Goal: Information Seeking & Learning: Learn about a topic

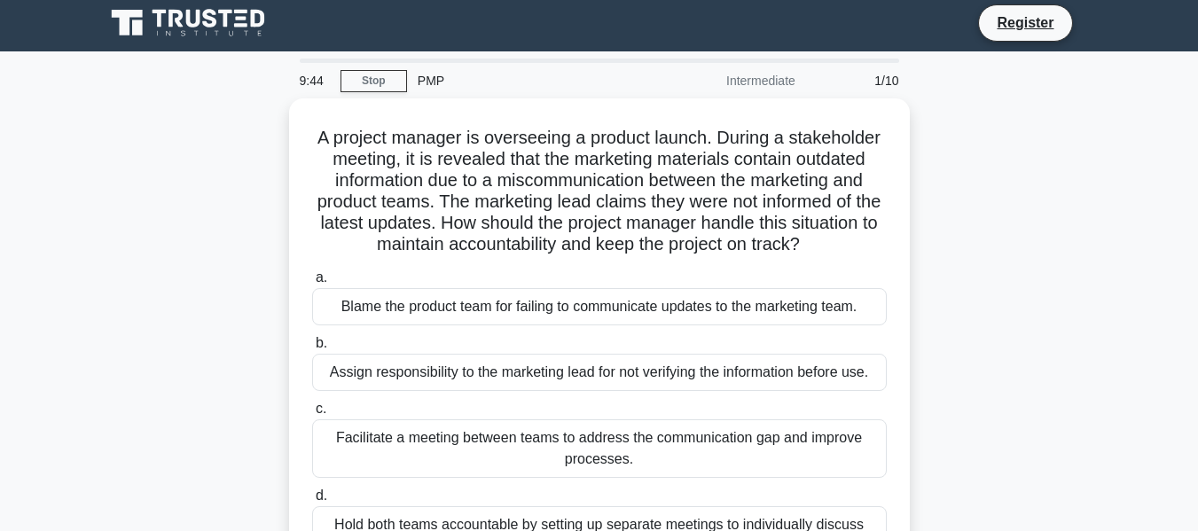
scroll to position [9, 0]
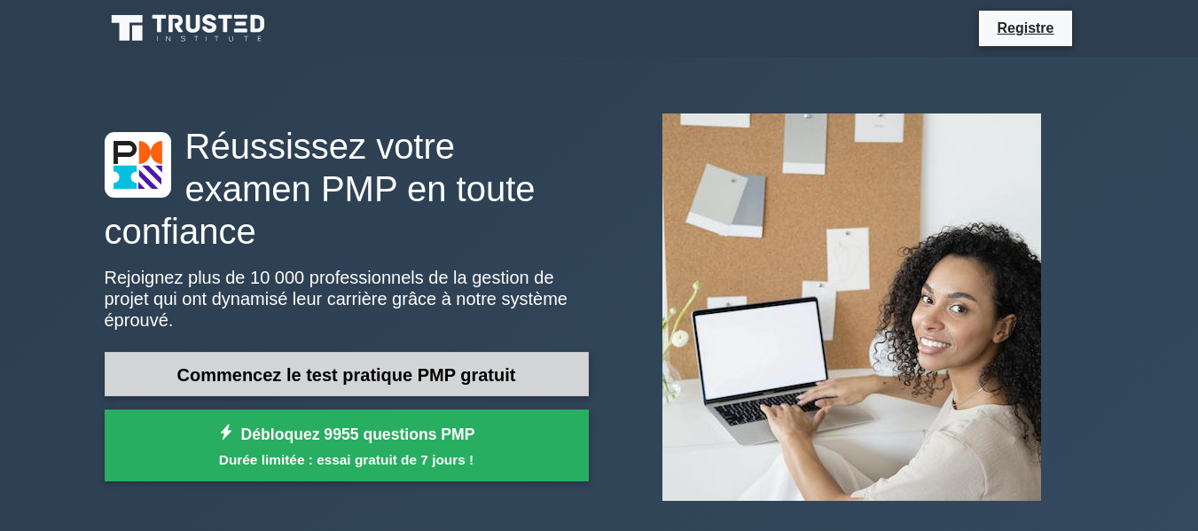
click at [356, 365] on font "Commencez le test pratique PMP gratuit" at bounding box center [346, 375] width 339 height 20
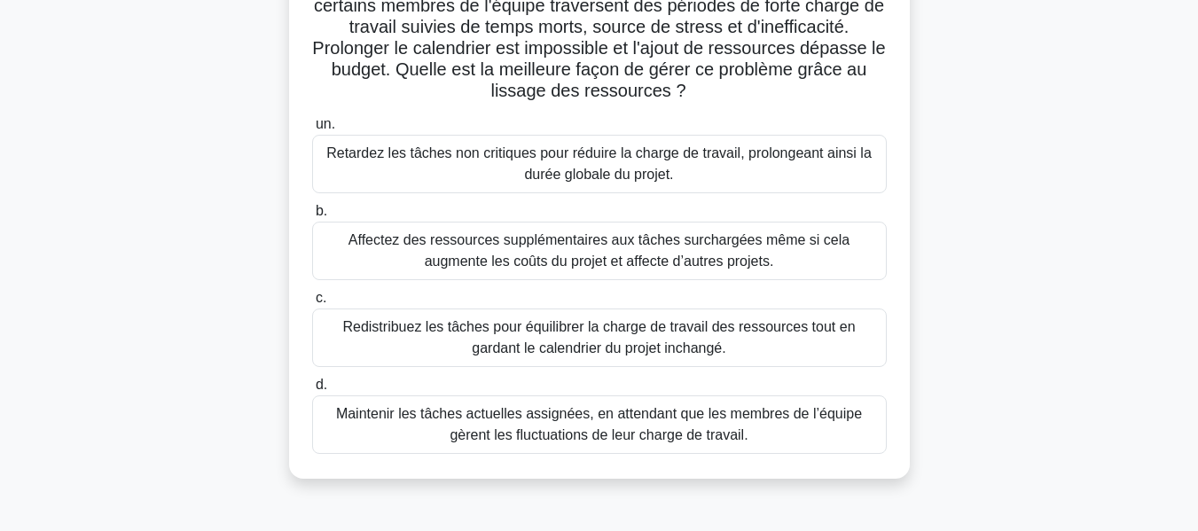
scroll to position [185, 0]
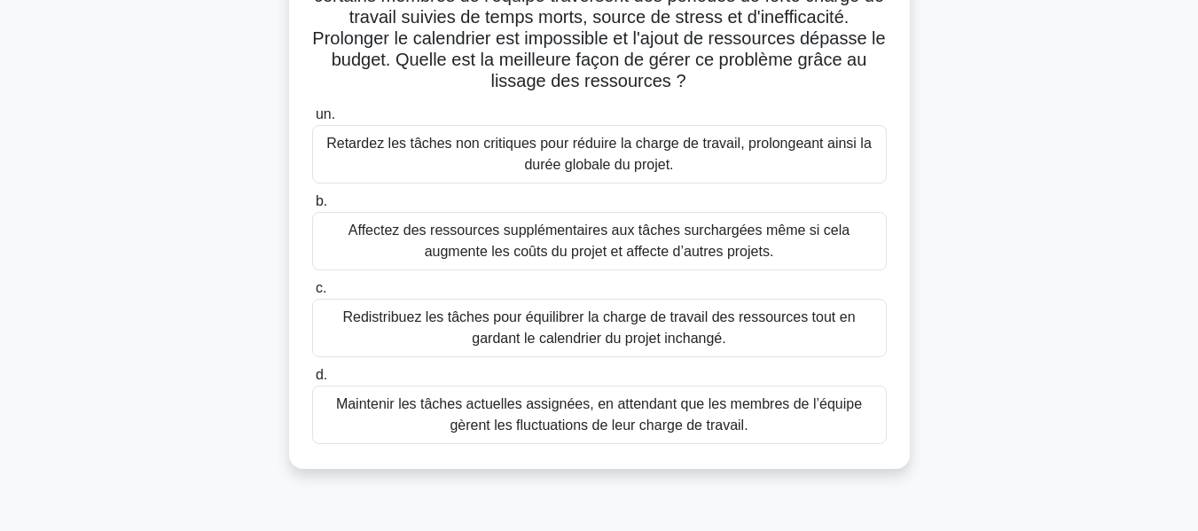
click at [750, 317] on font "Redistribuez les tâches pour équilibrer la charge de travail des ressources tou…" at bounding box center [598, 327] width 513 height 36
click at [312, 294] on input "c. Redistribuez les tâches pour équilibrer la charge de travail des ressources …" at bounding box center [312, 289] width 0 height 12
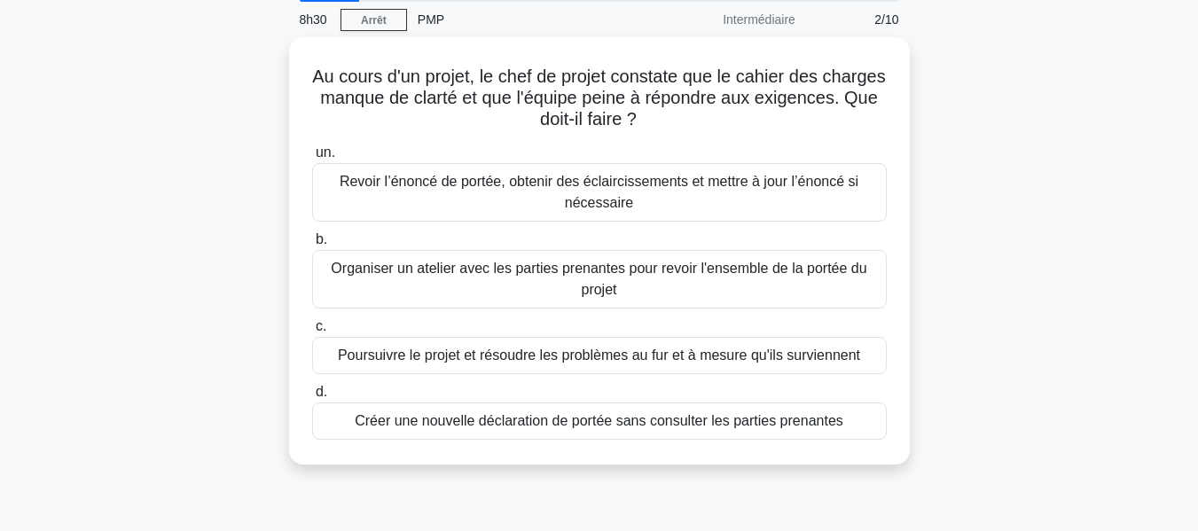
scroll to position [65, 0]
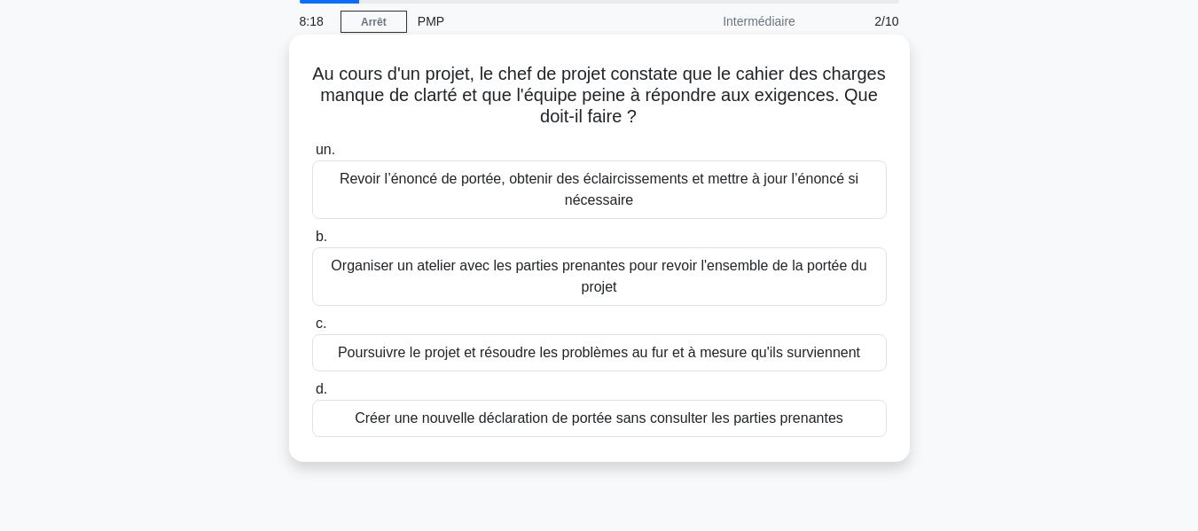
click at [787, 184] on font "Revoir l’énoncé de portée, obtenir des éclaircissements et mettre à jour l’énon…" at bounding box center [599, 189] width 519 height 36
click at [312, 156] on input "un. Revoir l’énoncé de portée, obtenir des éclaircissements et mettre à jour l’…" at bounding box center [312, 151] width 0 height 12
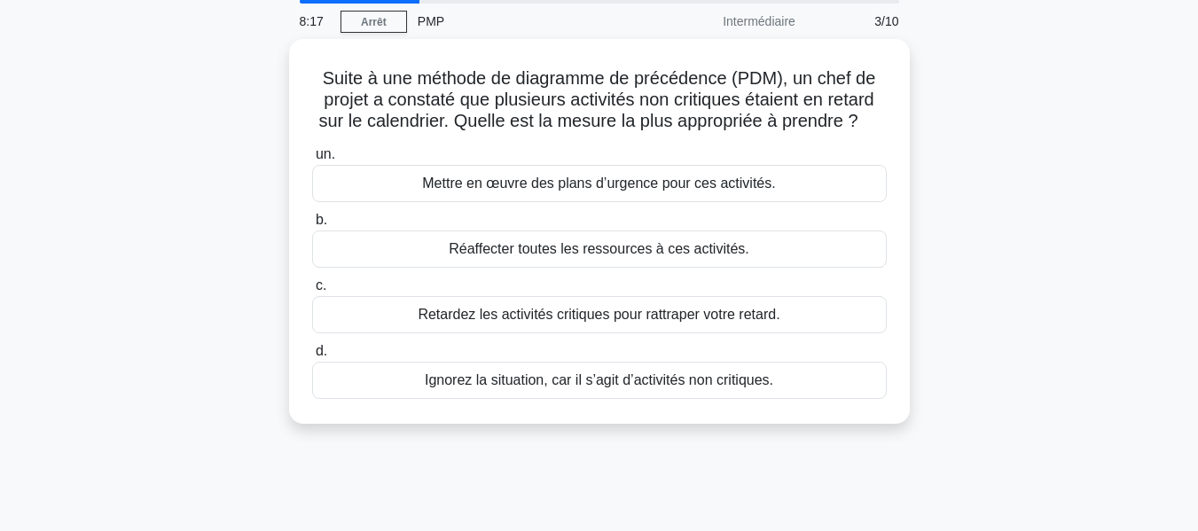
scroll to position [0, 0]
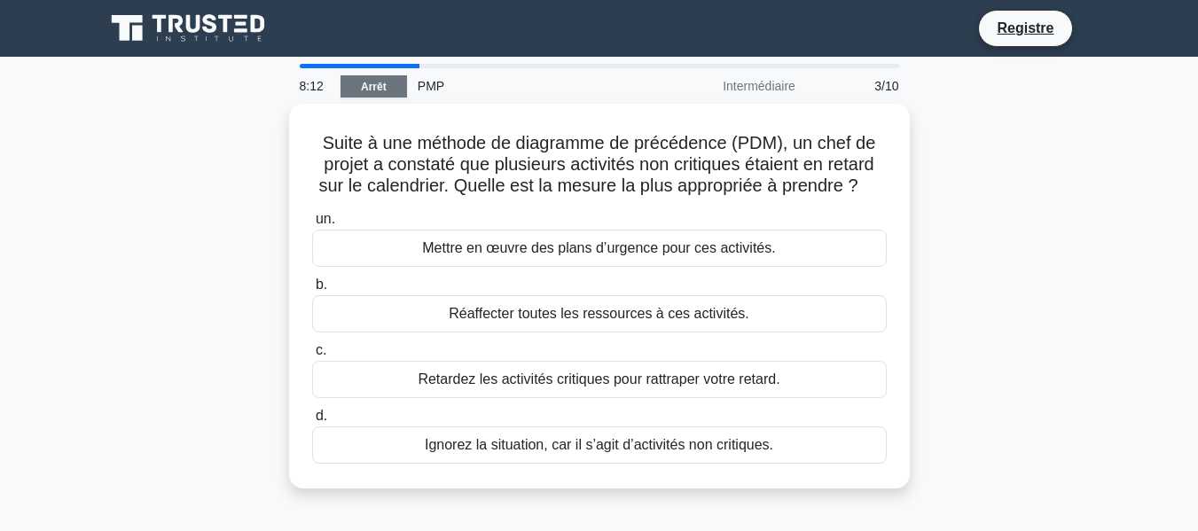
click at [374, 83] on font "Arrêt" at bounding box center [374, 87] width 26 height 12
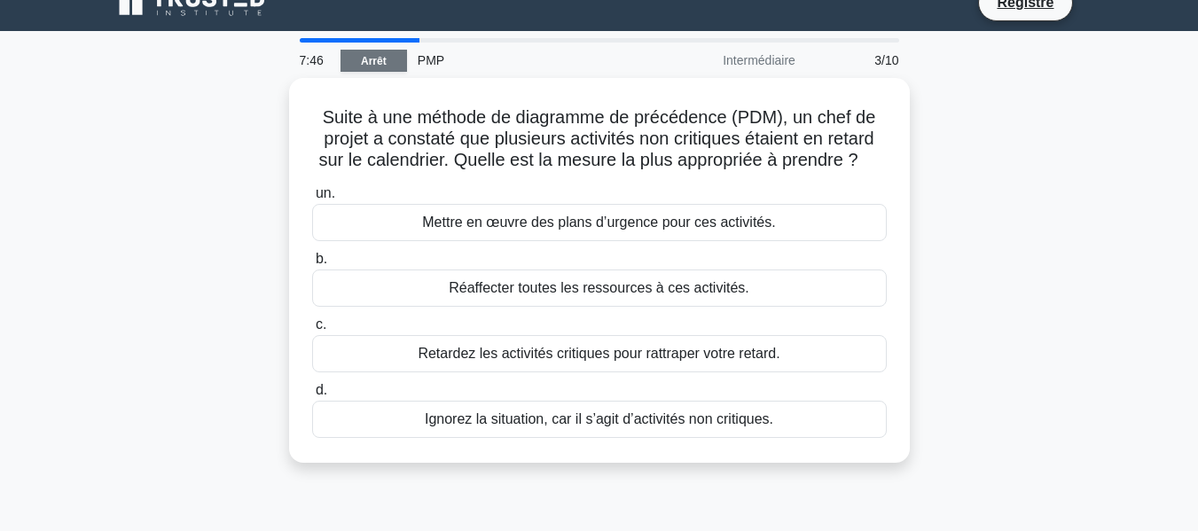
scroll to position [39, 0]
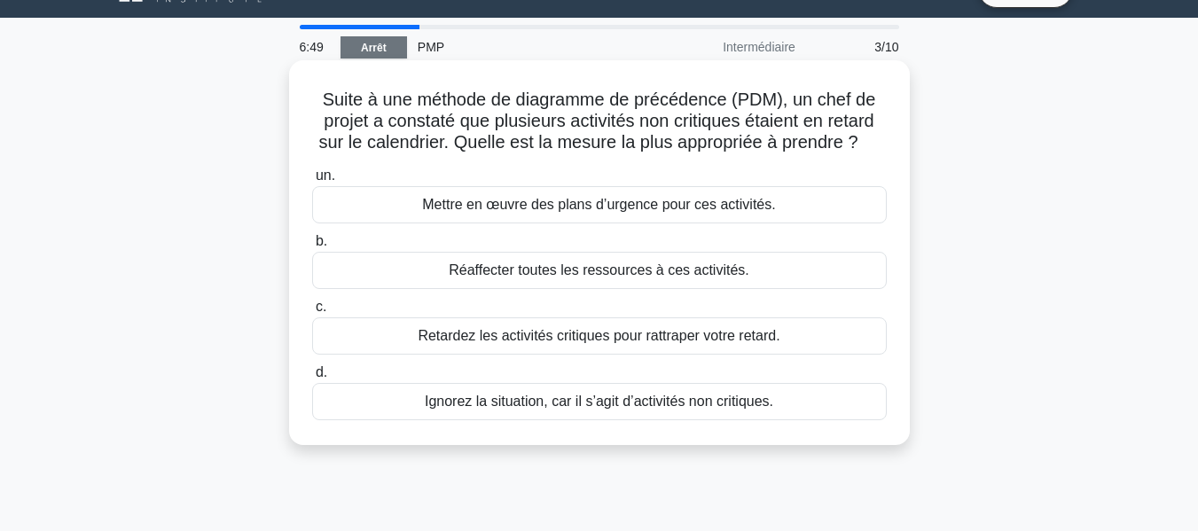
click at [615, 210] on font "Mettre en œuvre des plans d’urgence pour ces activités." at bounding box center [598, 204] width 353 height 15
click at [312, 182] on input "un. Mettre en œuvre des plans d’urgence pour ces activités." at bounding box center [312, 176] width 0 height 12
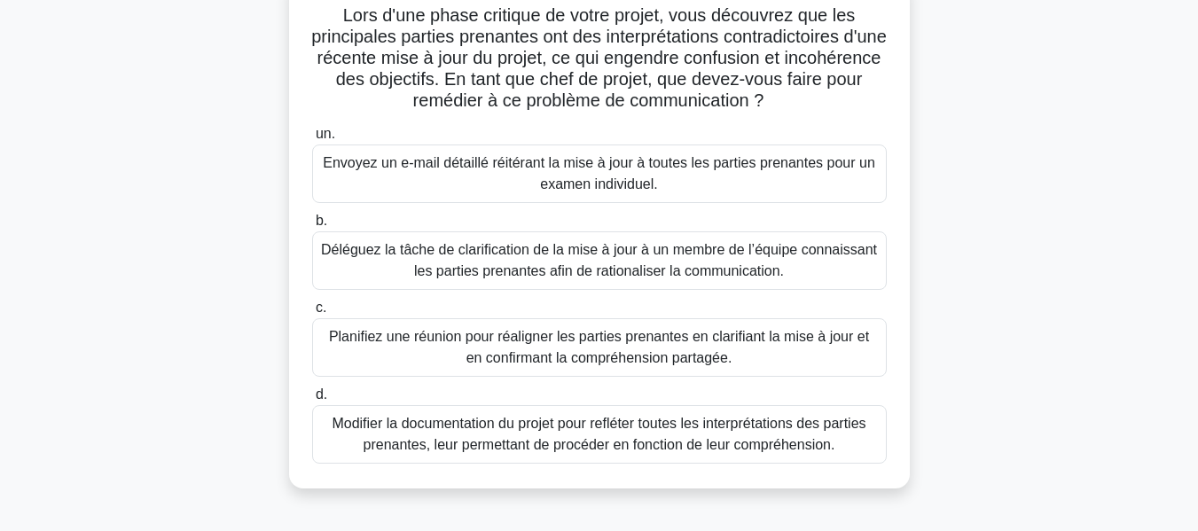
scroll to position [126, 0]
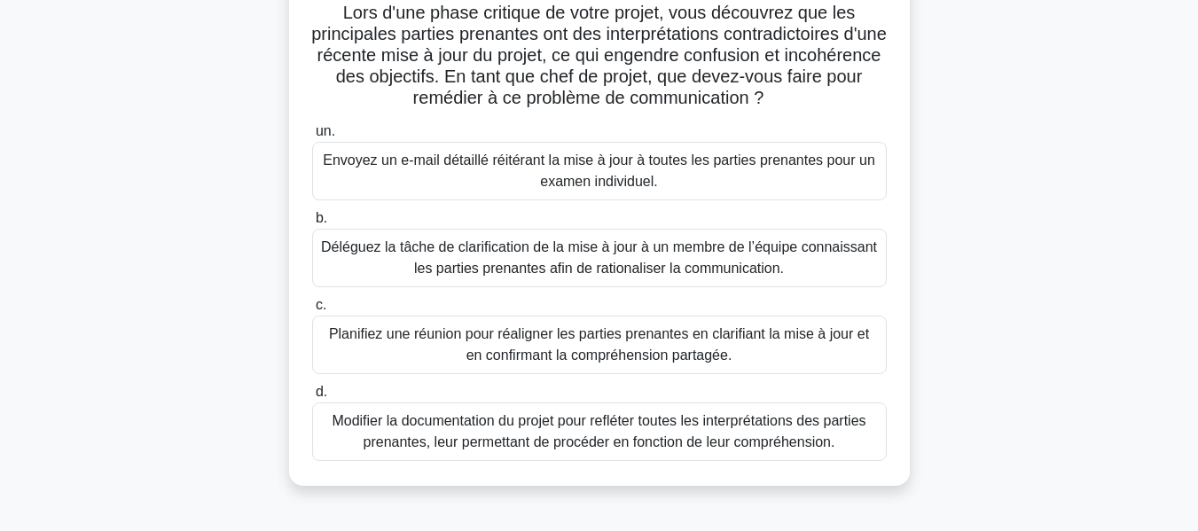
click at [684, 259] on font "Déléguez la tâche de clarification de la mise à jour à un membre de l’équipe co…" at bounding box center [599, 258] width 559 height 43
click at [312, 224] on input "b. Déléguez la tâche de clarification de la mise à jour à un membre de l’équipe…" at bounding box center [312, 219] width 0 height 12
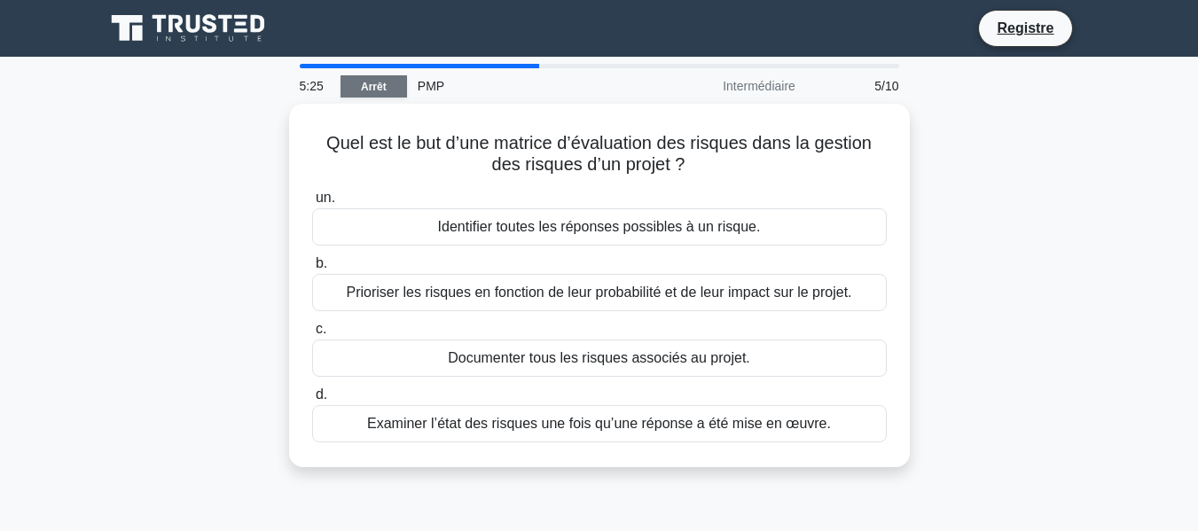
scroll to position [43, 0]
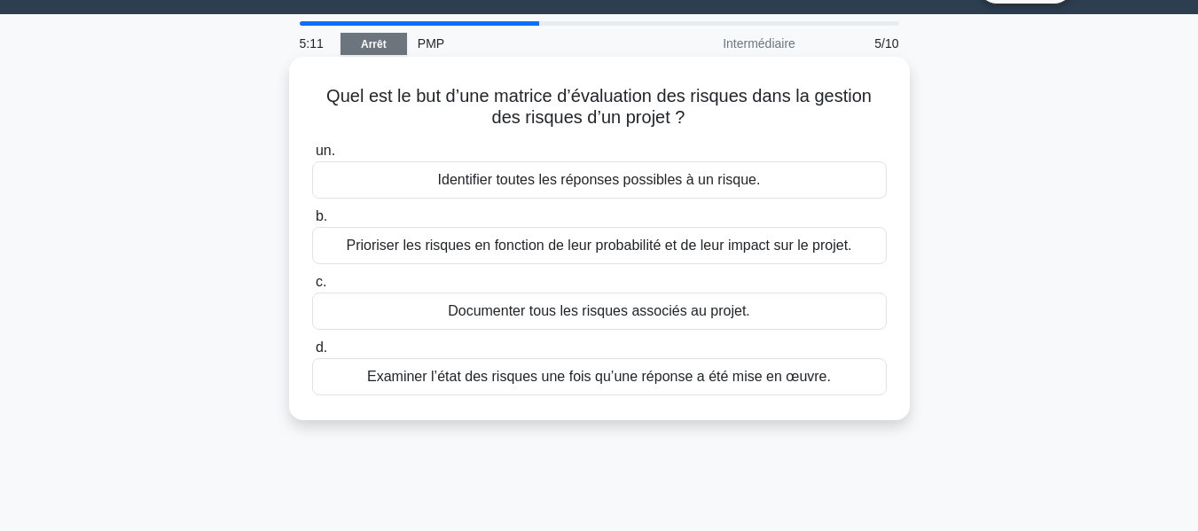
click at [746, 248] on font "Prioriser les risques en fonction de leur probabilité et de leur impact sur le …" at bounding box center [598, 245] width 505 height 15
click at [312, 223] on input "b. Prioriser les risques en fonction de leur probabilité et de leur impact sur …" at bounding box center [312, 217] width 0 height 12
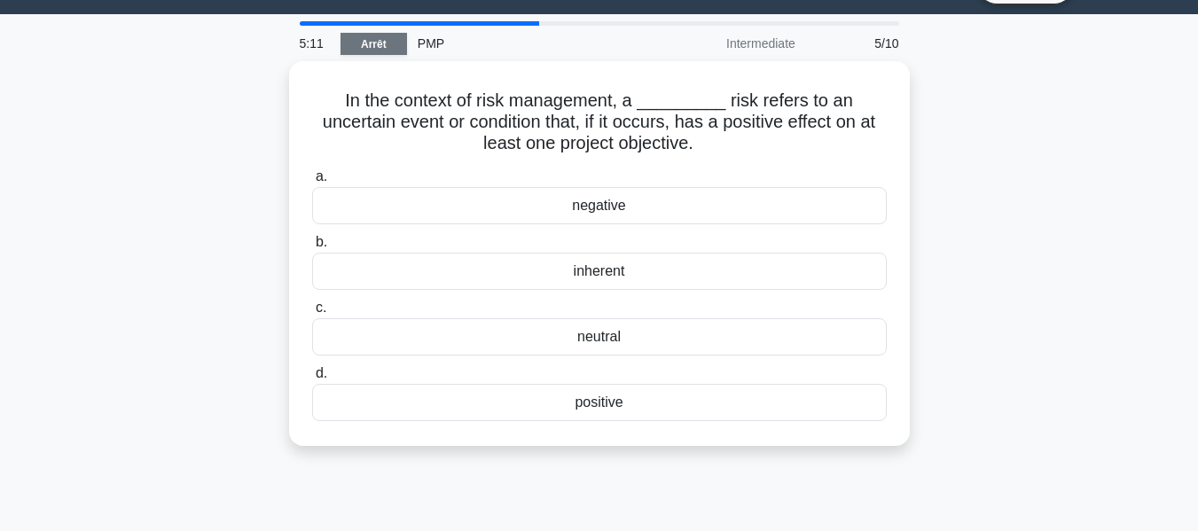
scroll to position [0, 0]
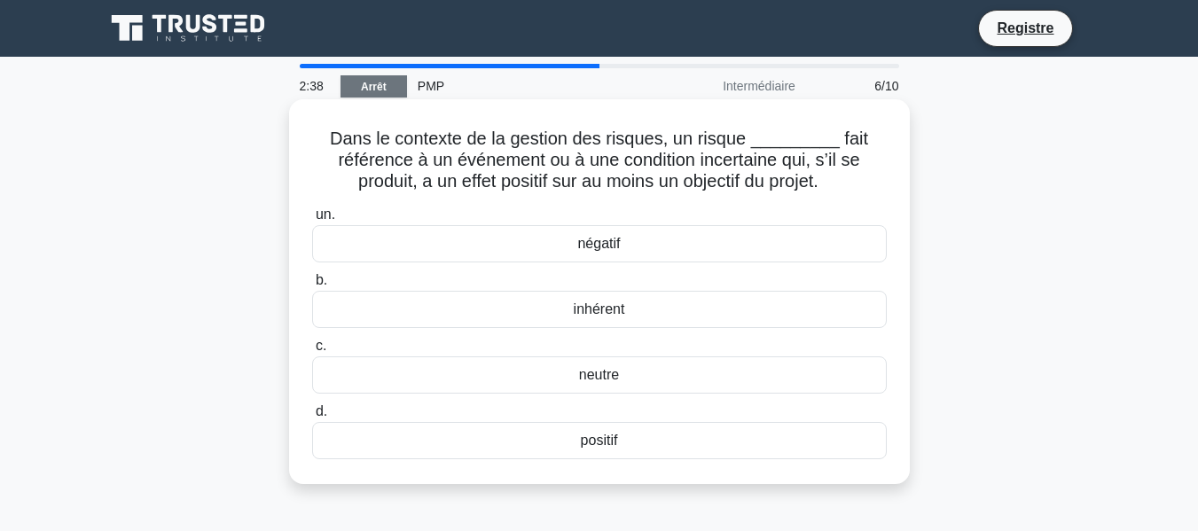
click at [638, 381] on div "neutre" at bounding box center [599, 374] width 575 height 37
click at [312, 352] on input "c. neutre" at bounding box center [312, 347] width 0 height 12
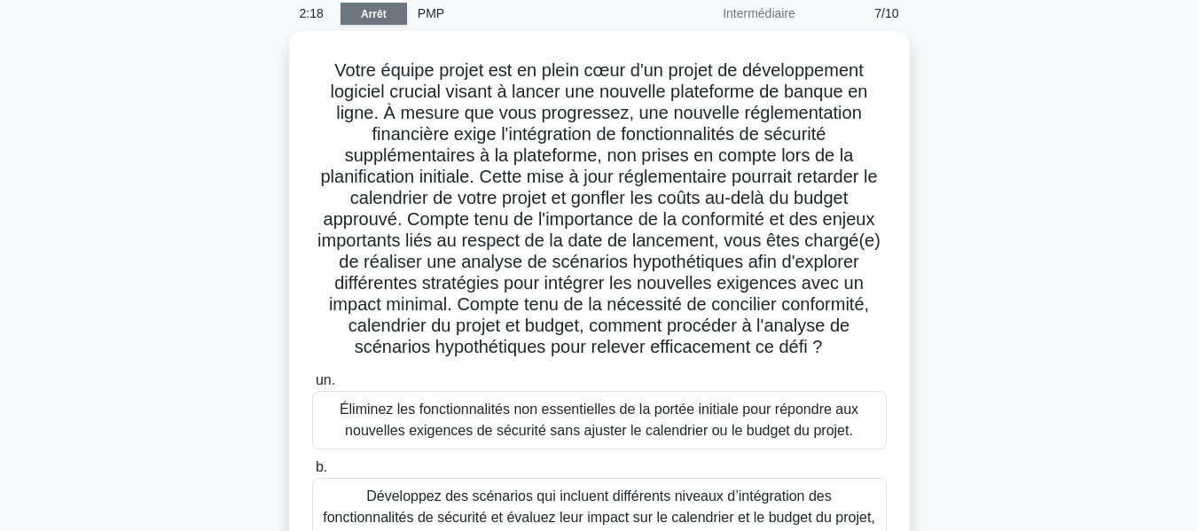
scroll to position [74, 0]
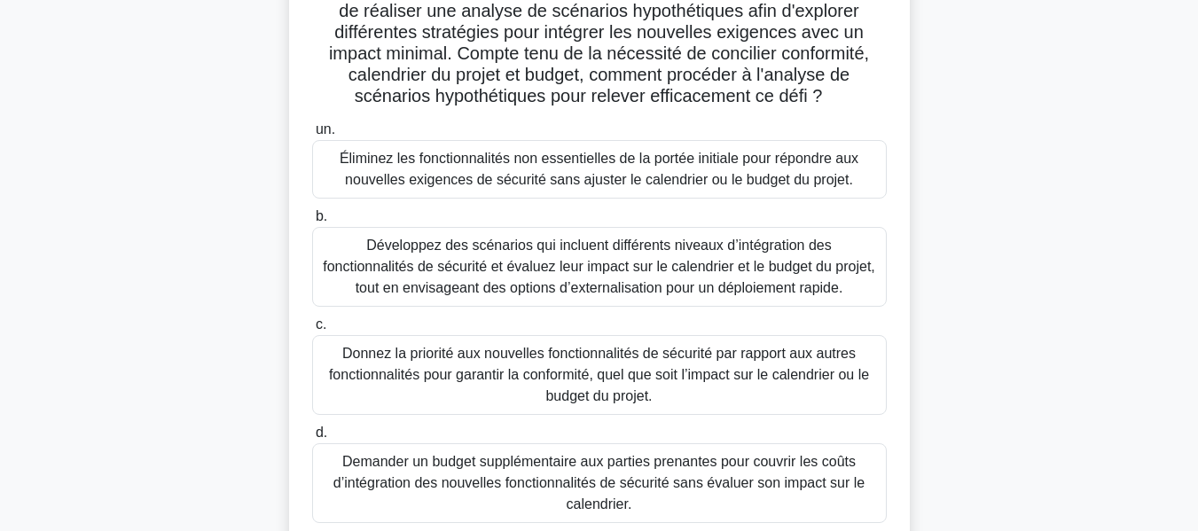
click at [607, 261] on font "Développez des scénarios qui incluent différents niveaux d’intégration des fonc…" at bounding box center [599, 267] width 552 height 58
click at [312, 223] on input "b. Développez des scénarios qui incluent différents niveaux d’intégration des f…" at bounding box center [312, 217] width 0 height 12
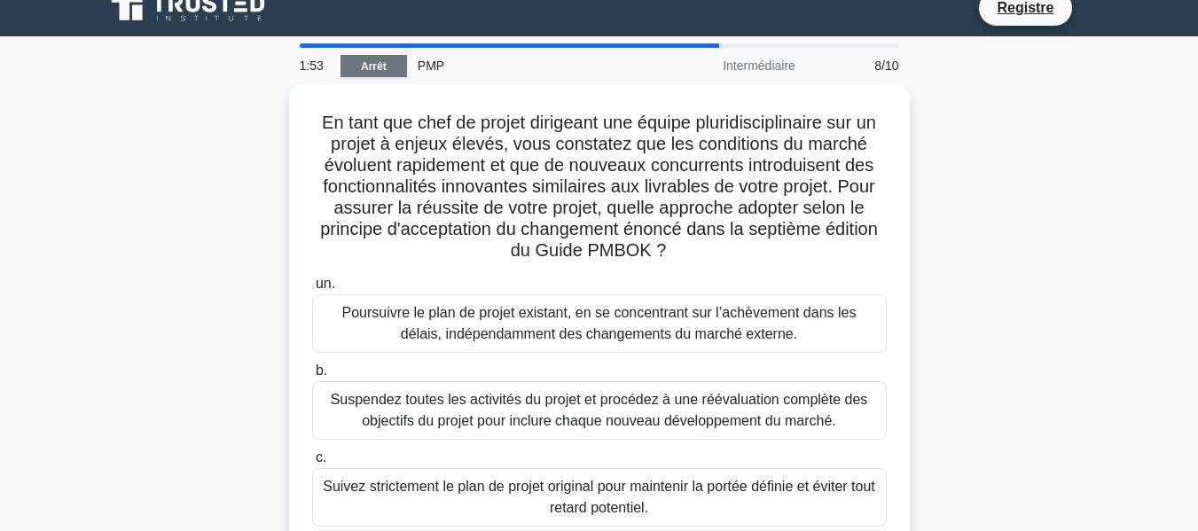
scroll to position [0, 0]
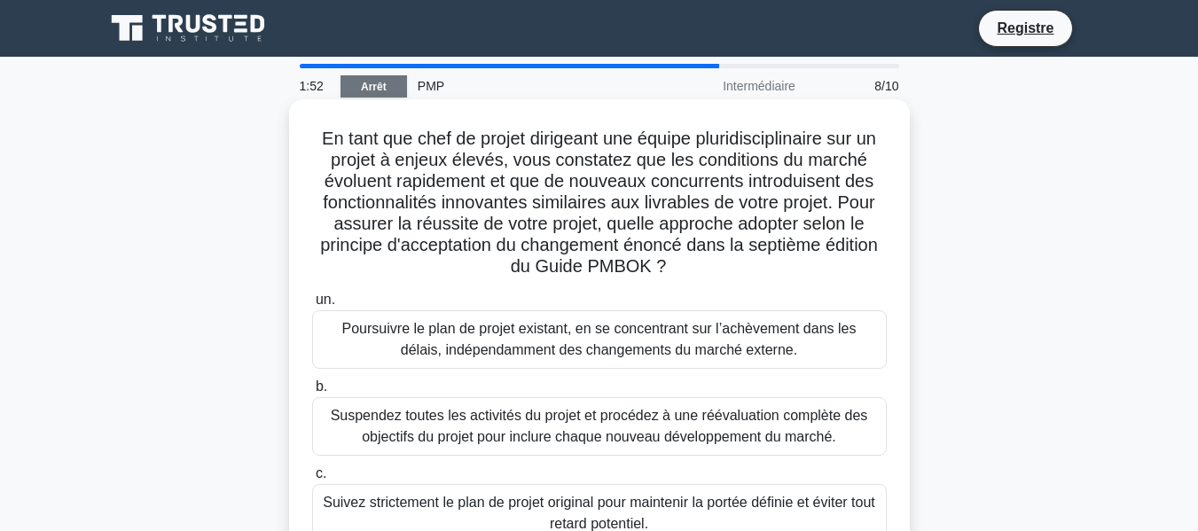
click at [509, 350] on font "Poursuivre le plan de projet existant, en se concentrant sur l’achèvement dans …" at bounding box center [599, 339] width 514 height 36
click at [312, 306] on input "un. Poursuivre le plan de projet existant, en se concentrant sur l’achèvement d…" at bounding box center [312, 300] width 0 height 12
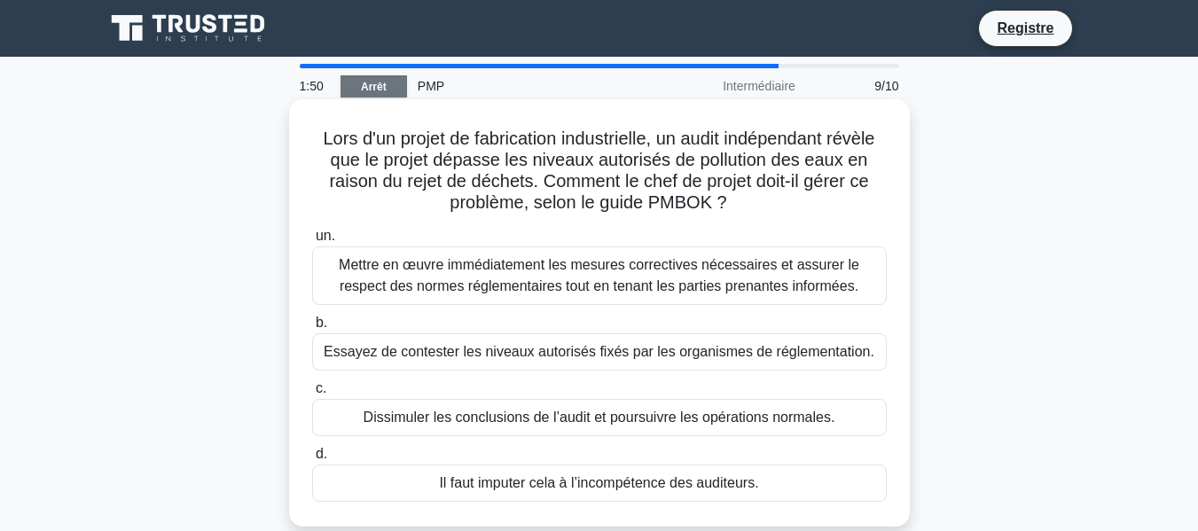
click at [529, 371] on div "Essayez de contester les niveaux autorisés fixés par les organismes de réglemen…" at bounding box center [599, 351] width 575 height 37
click at [312, 329] on input "b. Essayez de contester les niveaux autorisés fixés par les organismes de régle…" at bounding box center [312, 323] width 0 height 12
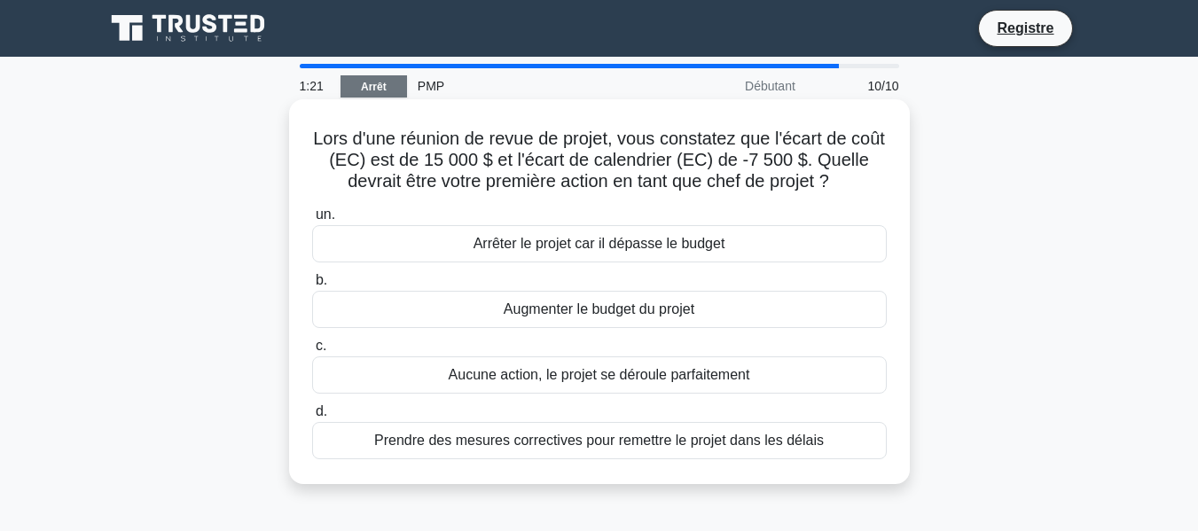
click at [683, 447] on font "Prendre des mesures correctives pour remettre le projet dans les délais" at bounding box center [599, 440] width 450 height 15
click at [312, 418] on input "d. Prendre des mesures correctives pour remettre le projet dans les délais" at bounding box center [312, 412] width 0 height 12
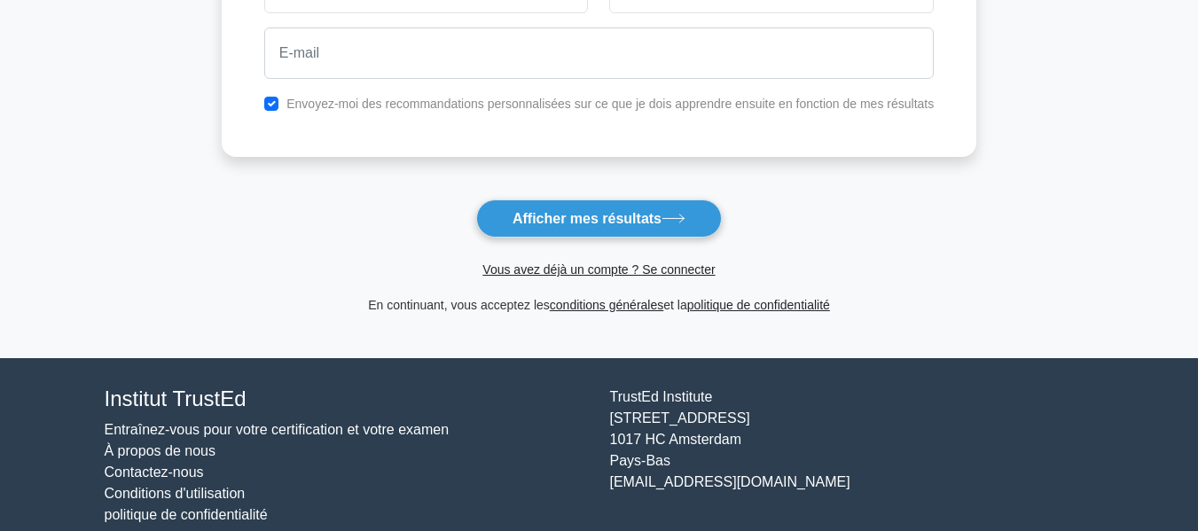
scroll to position [362, 0]
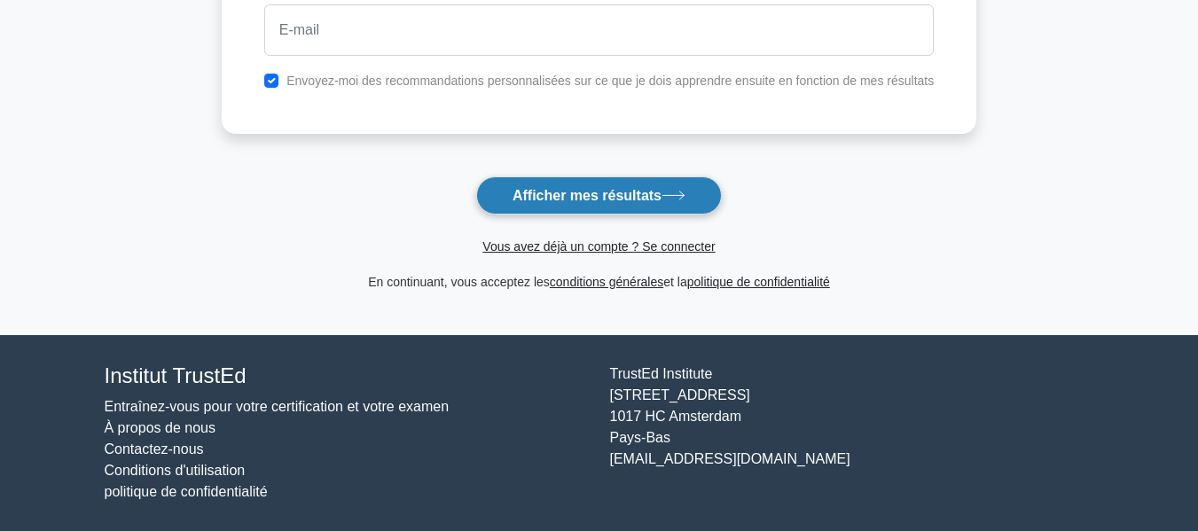
click at [646, 190] on font "Afficher mes résultats" at bounding box center [587, 195] width 149 height 15
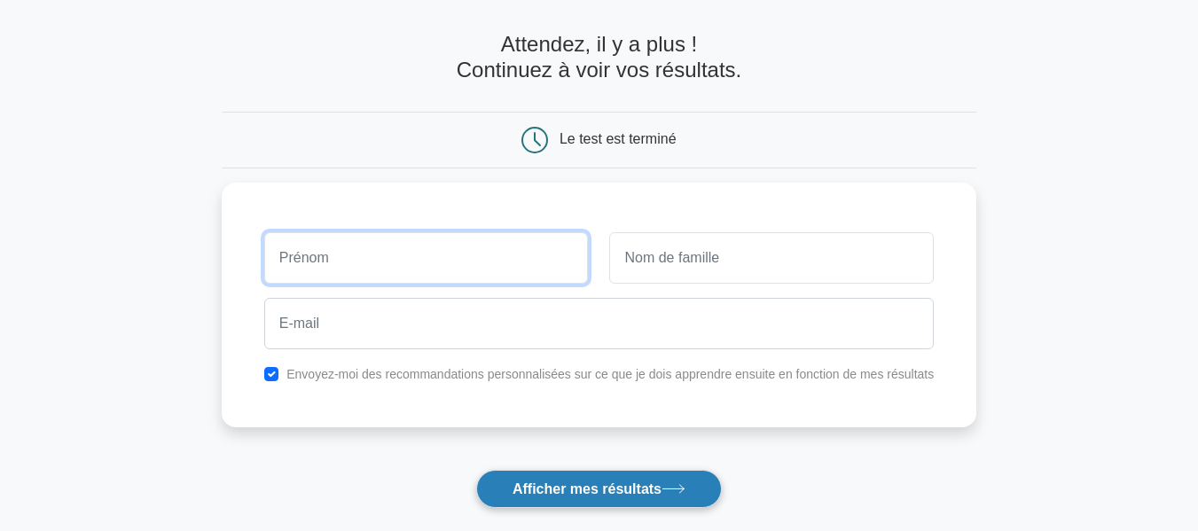
scroll to position [60, 0]
